Goal: Task Accomplishment & Management: Use online tool/utility

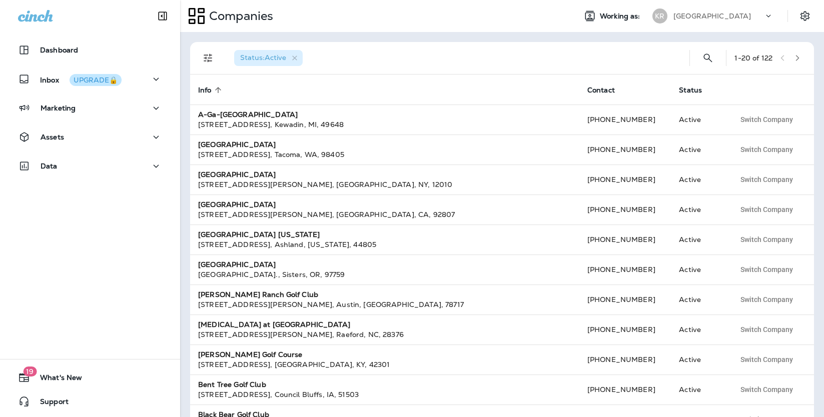
click at [713, 19] on p "[GEOGRAPHIC_DATA]" at bounding box center [712, 16] width 78 height 8
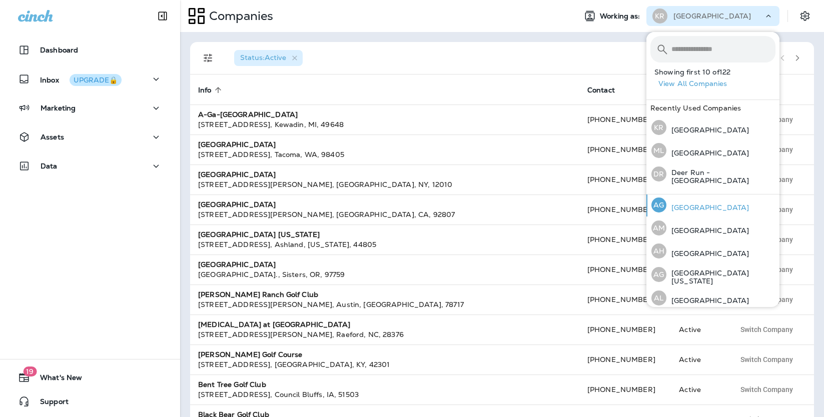
scroll to position [28, 0]
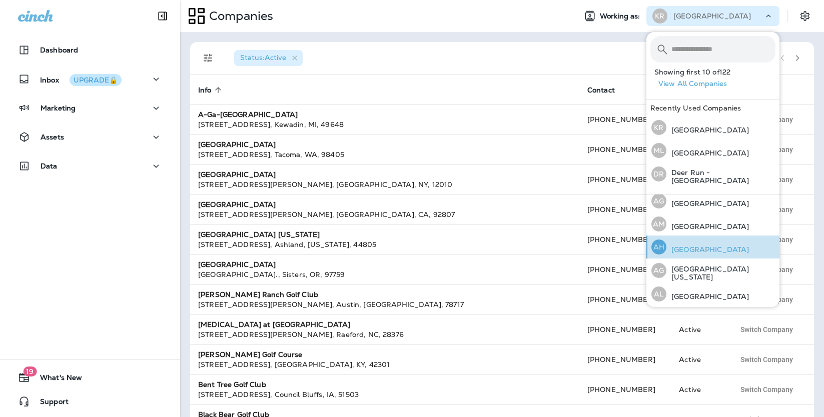
click at [714, 250] on p "[GEOGRAPHIC_DATA]" at bounding box center [707, 250] width 83 height 8
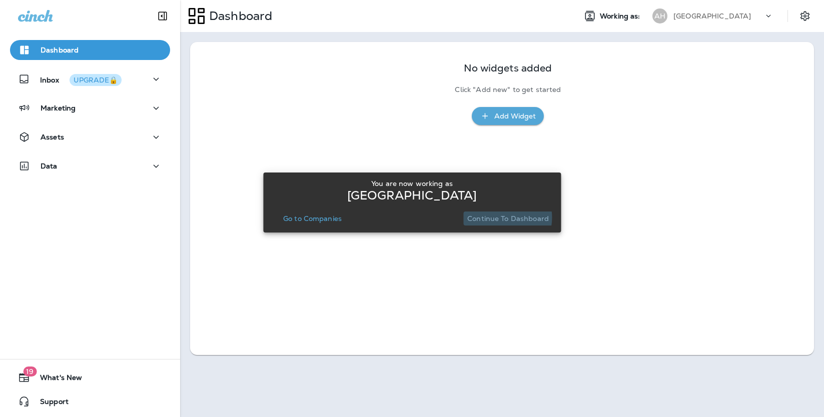
click at [499, 218] on p "Continue to Dashboard" at bounding box center [508, 219] width 82 height 8
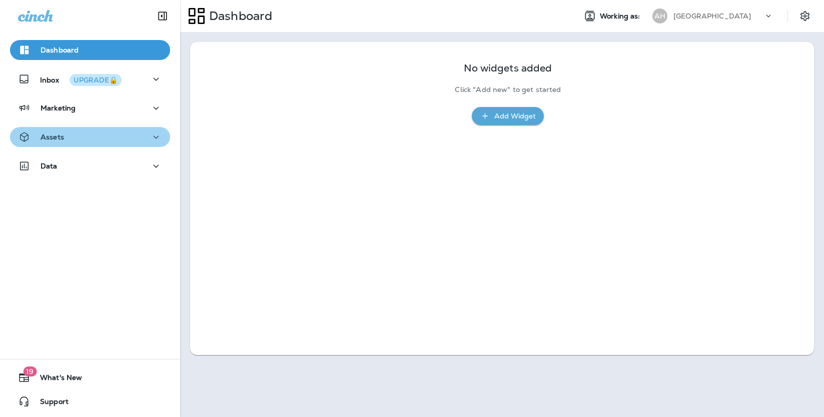
click at [99, 137] on div "Assets" at bounding box center [90, 137] width 144 height 13
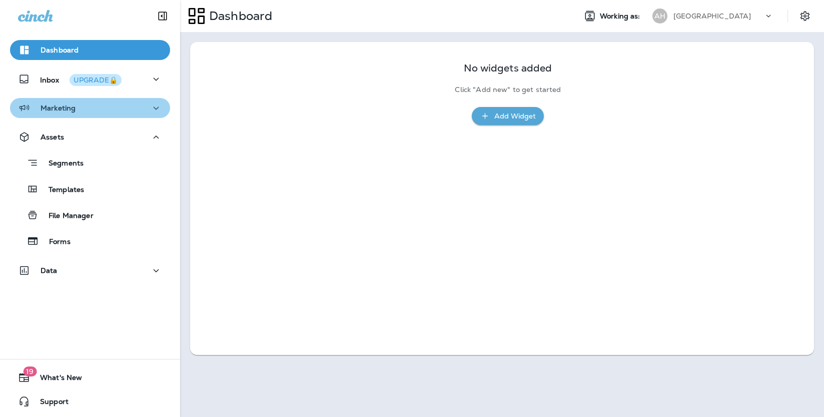
click at [117, 104] on div "Marketing" at bounding box center [90, 108] width 144 height 13
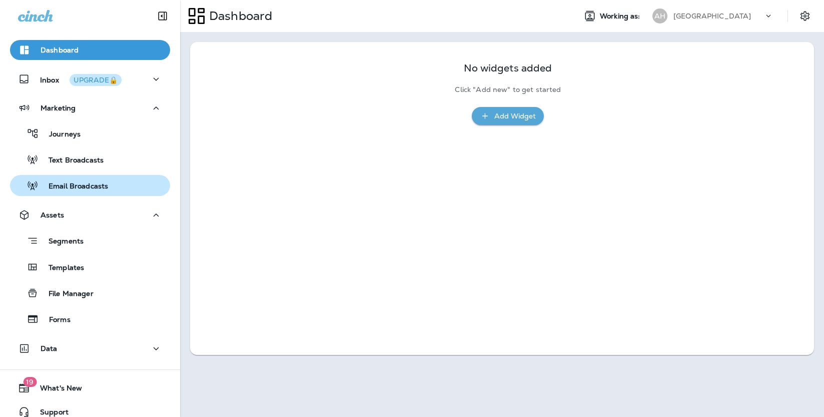
click at [88, 186] on p "Email Broadcasts" at bounding box center [74, 187] width 70 height 10
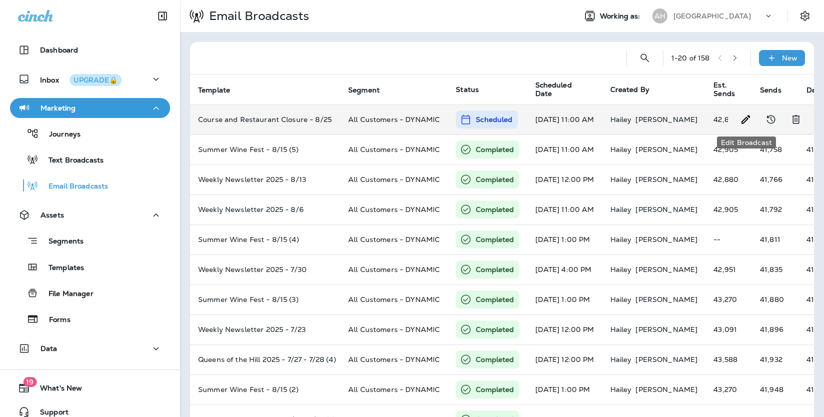
click at [749, 119] on icon "Edit Broadcast" at bounding box center [746, 120] width 12 height 12
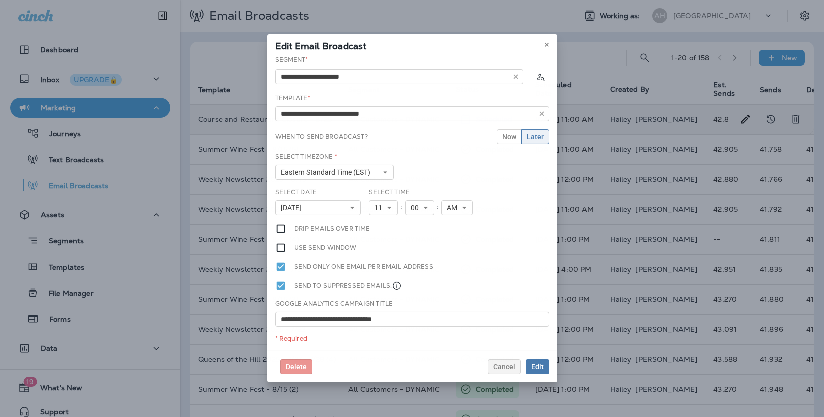
type input "**********"
click at [342, 211] on button "[DATE]" at bounding box center [318, 208] width 86 height 15
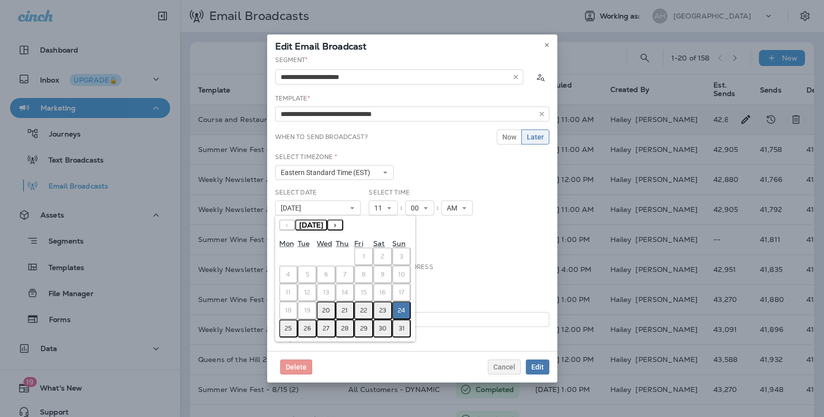
click at [370, 313] on button "22" at bounding box center [363, 311] width 19 height 18
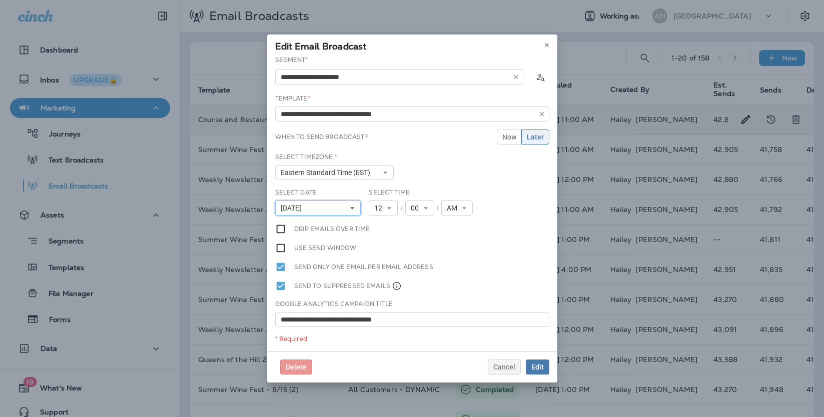
click at [305, 209] on span "[DATE]" at bounding box center [293, 208] width 25 height 9
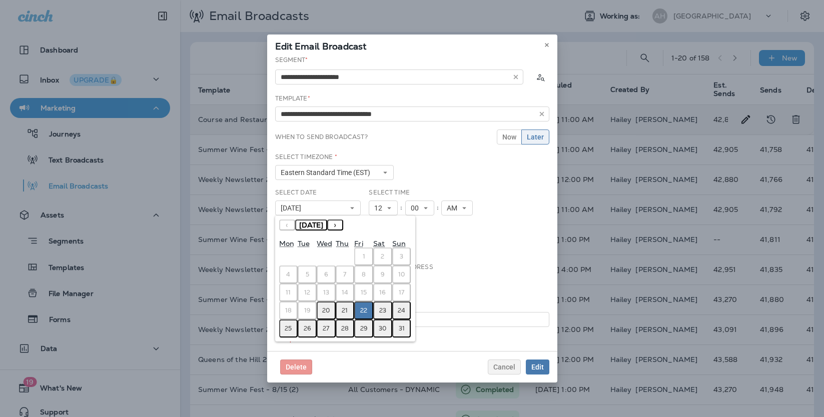
click at [451, 268] on div "Send only one email per email address" at bounding box center [412, 267] width 274 height 11
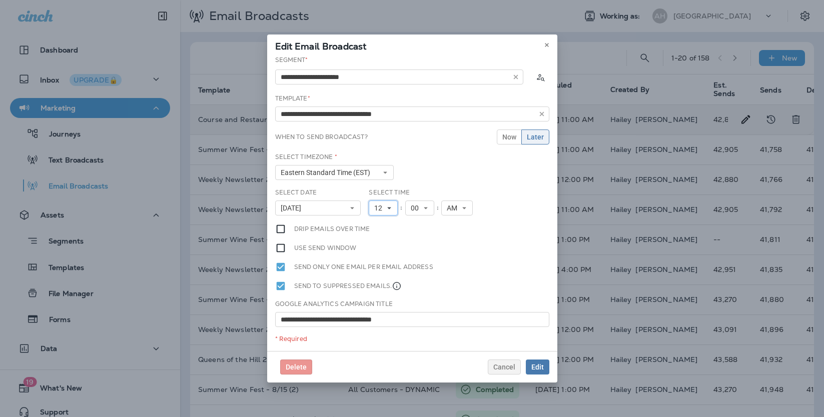
click at [386, 207] on span "12" at bounding box center [380, 208] width 12 height 9
click at [389, 344] on link "11" at bounding box center [383, 344] width 29 height 12
click at [544, 373] on button "Edit" at bounding box center [538, 367] width 24 height 15
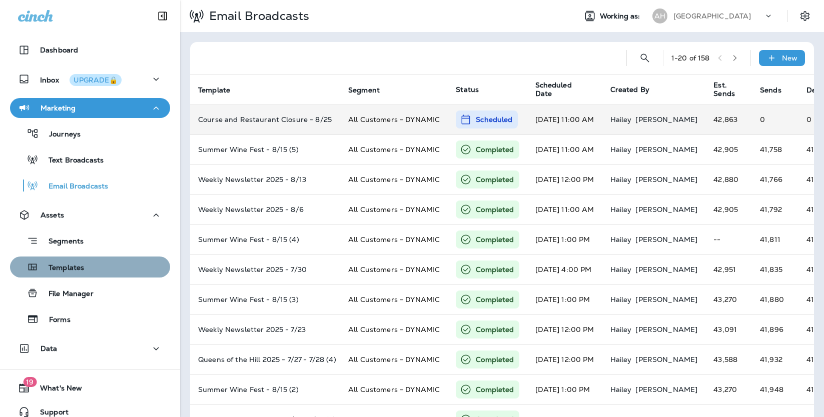
click at [74, 276] on button "Templates" at bounding box center [90, 267] width 160 height 21
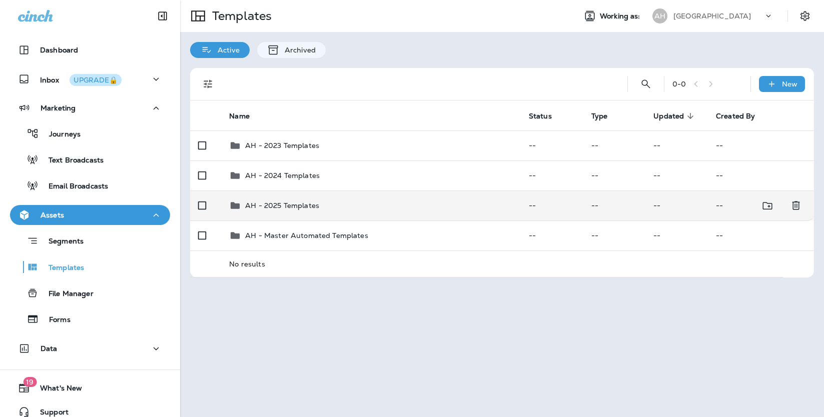
click at [292, 209] on p "AH - 2025 Templates" at bounding box center [282, 206] width 74 height 8
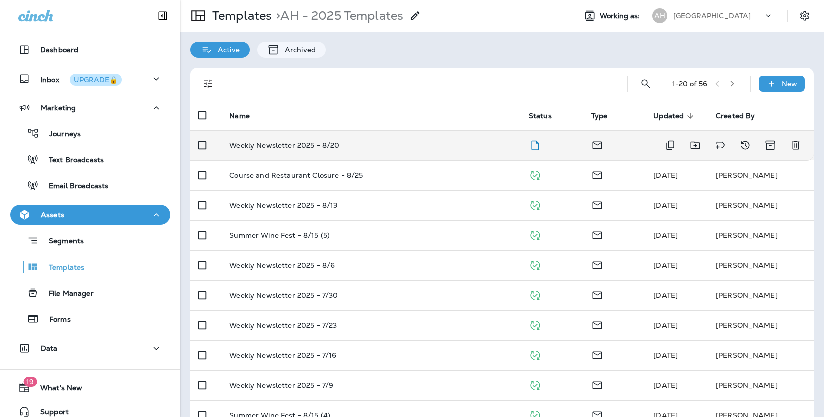
click at [308, 145] on p "Weekly Newsletter 2025 - 8/20" at bounding box center [284, 146] width 110 height 8
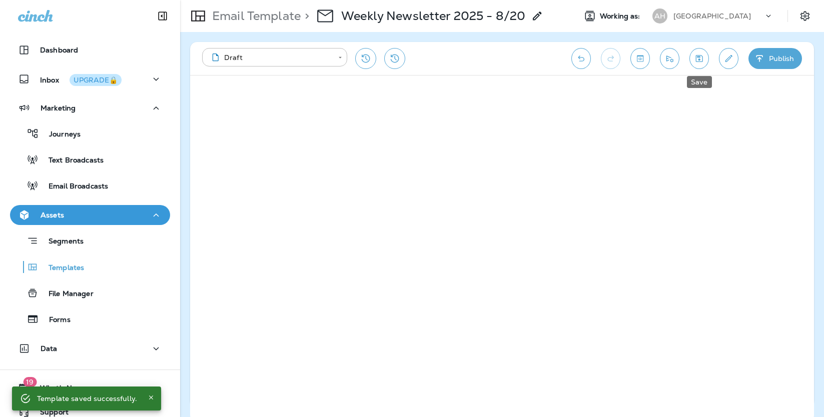
click at [701, 59] on icon "Save" at bounding box center [699, 59] width 11 height 10
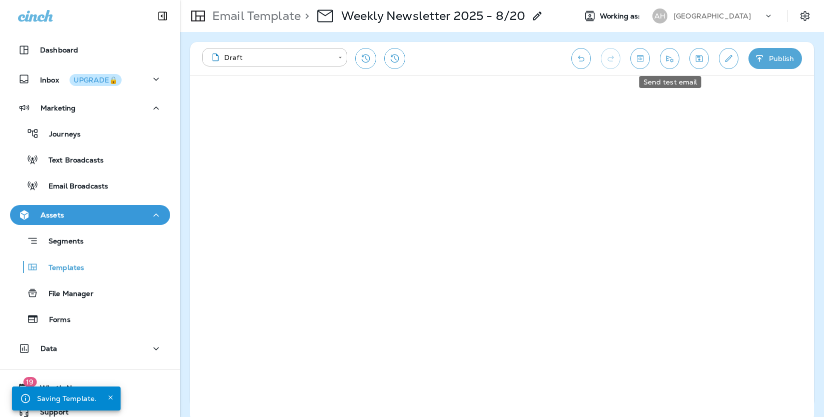
click at [668, 55] on icon "Send test email" at bounding box center [669, 59] width 11 height 10
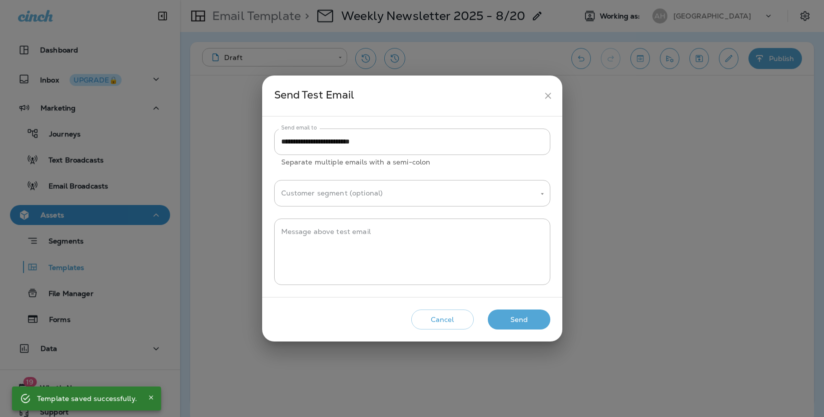
click at [533, 321] on button "Send" at bounding box center [519, 320] width 63 height 21
